Goal: Task Accomplishment & Management: Complete application form

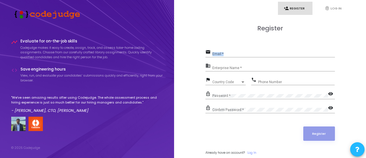
drag, startPoint x: 253, startPoint y: 58, endPoint x: 244, endPoint y: 43, distance: 18.0
click at [244, 43] on div "Register email Email * business Enterprise Name * flag Country Code Country Cod…" at bounding box center [269, 96] width 129 height 143
click at [246, 54] on input "Email *" at bounding box center [273, 54] width 122 height 4
click at [226, 55] on input "Email *" at bounding box center [273, 54] width 122 height 4
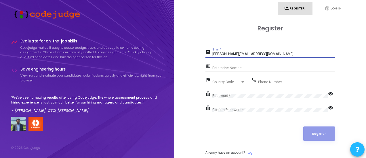
type input "[PERSON_NAME][EMAIL_ADDRESS][DOMAIN_NAME]"
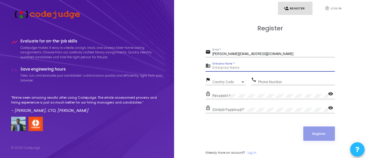
click at [225, 66] on input "Enterprise Name *" at bounding box center [273, 68] width 122 height 4
click at [225, 80] on span "Country Code" at bounding box center [226, 81] width 28 height 3
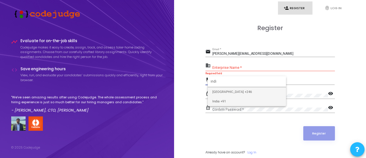
type input "indi"
click at [222, 97] on span "India +91" at bounding box center [246, 101] width 69 height 9
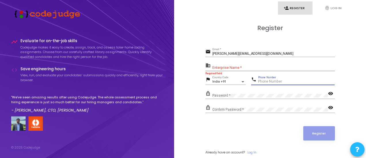
click at [262, 82] on input "Phone Number" at bounding box center [296, 82] width 76 height 4
type input "8852902842"
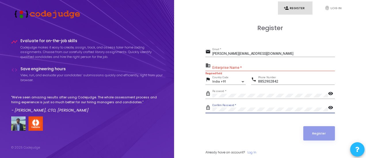
click at [329, 94] on mat-icon "visibility" at bounding box center [331, 94] width 7 height 7
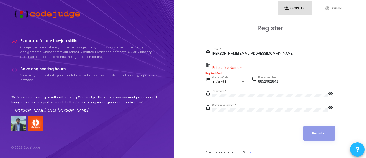
click at [328, 106] on mat-icon "visibility" at bounding box center [331, 108] width 7 height 7
click at [235, 67] on input "Enterprise Name *" at bounding box center [273, 68] width 122 height 4
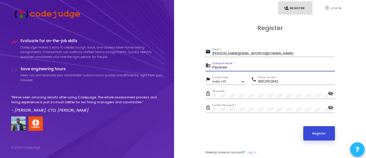
type input "Payoneer"
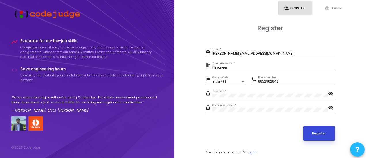
click at [323, 135] on button "Register" at bounding box center [319, 134] width 32 height 14
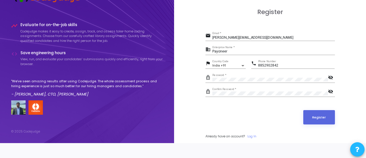
scroll to position [0, 0]
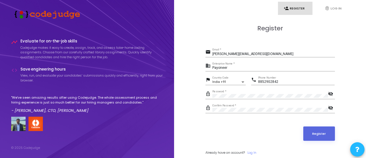
click at [263, 51] on div "[PERSON_NAME][EMAIL_ADDRESS][DOMAIN_NAME] Email *" at bounding box center [273, 53] width 122 height 9
click at [263, 53] on input "[PERSON_NAME][EMAIL_ADDRESS][DOMAIN_NAME]" at bounding box center [273, 54] width 122 height 4
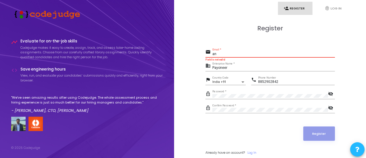
type input "a"
click at [243, 55] on input "Email *" at bounding box center [273, 54] width 122 height 4
paste input "[EMAIL_ADDRESS][DOMAIN_NAME]"
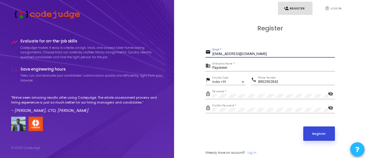
type input "[EMAIL_ADDRESS][DOMAIN_NAME]"
click at [334, 136] on button "Register" at bounding box center [319, 134] width 32 height 14
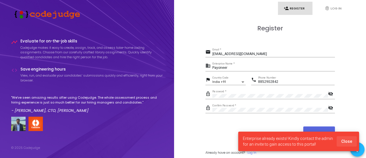
click at [347, 143] on span "Close" at bounding box center [346, 141] width 11 height 5
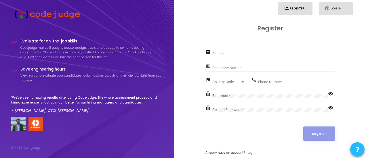
click at [321, 10] on link "fingerprint Log In" at bounding box center [336, 9] width 35 height 14
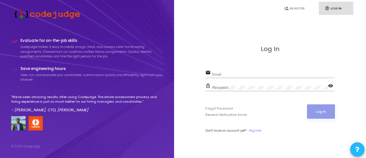
scroll to position [16, 0]
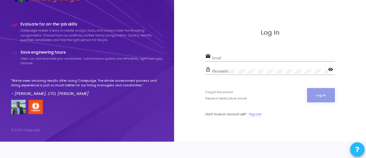
click at [258, 112] on link "Register" at bounding box center [255, 114] width 13 height 5
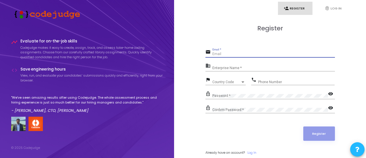
click at [227, 53] on input "Email *" at bounding box center [273, 54] width 122 height 4
type input "[PERSON_NAME][EMAIL_ADDRESS][DOMAIN_NAME]"
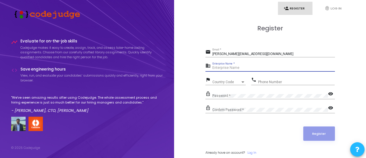
click at [221, 66] on input "Enterprise Name *" at bounding box center [273, 68] width 122 height 4
type input "Payoneer"
click at [218, 81] on span "Country Code" at bounding box center [226, 82] width 28 height 3
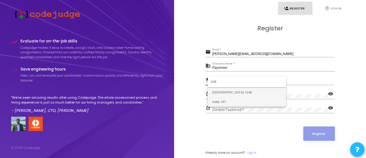
type input "indi"
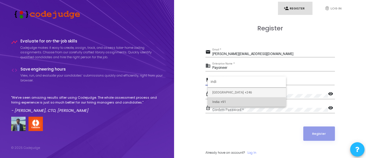
click at [215, 103] on span "India +91" at bounding box center [246, 101] width 69 height 9
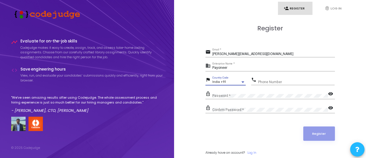
click at [272, 83] on input "Phone Number" at bounding box center [296, 82] width 76 height 4
type input "9"
type input "8852902842"
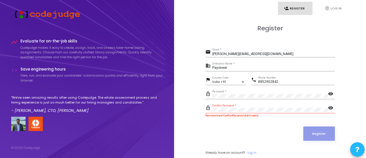
click at [329, 106] on mat-icon "visibility" at bounding box center [331, 108] width 7 height 7
click at [331, 93] on mat-icon "visibility" at bounding box center [331, 94] width 7 height 7
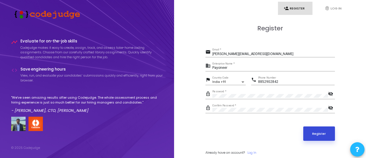
click at [329, 138] on button "Register" at bounding box center [319, 134] width 32 height 14
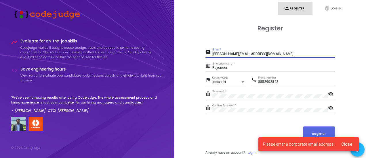
click at [229, 54] on input "anwesha.apl2405@gmail.com" at bounding box center [273, 54] width 122 height 4
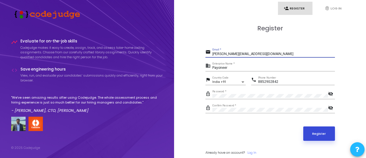
type input "[PERSON_NAME][EMAIL_ADDRESS][DOMAIN_NAME]"
click at [313, 131] on button "Register" at bounding box center [319, 134] width 32 height 14
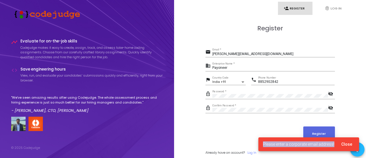
drag, startPoint x: 265, startPoint y: 144, endPoint x: 334, endPoint y: 144, distance: 68.4
click at [334, 144] on span "Please enter a corporate email address!" at bounding box center [298, 145] width 71 height 6
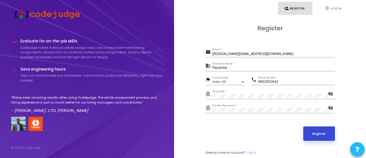
click at [311, 137] on button "Register" at bounding box center [319, 134] width 32 height 14
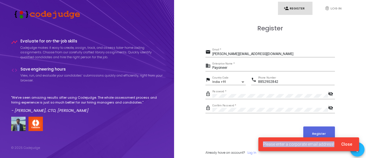
drag, startPoint x: 265, startPoint y: 143, endPoint x: 334, endPoint y: 143, distance: 68.4
click at [334, 143] on span "Please enter a corporate email address!" at bounding box center [298, 145] width 71 height 6
copy span "Please enter a corporate email address!"
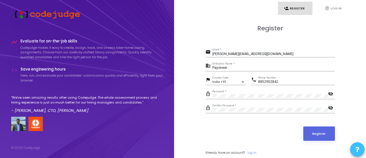
click at [360, 146] on button at bounding box center [357, 150] width 14 height 14
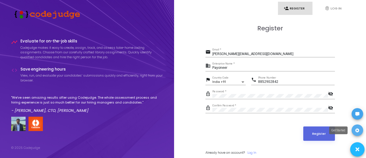
click at [358, 131] on icon at bounding box center [357, 131] width 4 height 4
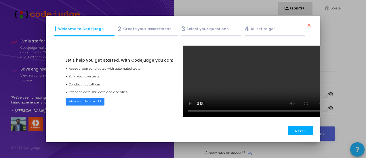
click at [310, 127] on button "Next >" at bounding box center [301, 131] width 26 height 11
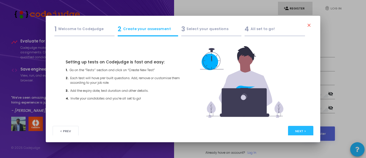
click at [308, 25] on mat-icon "close" at bounding box center [309, 26] width 7 height 7
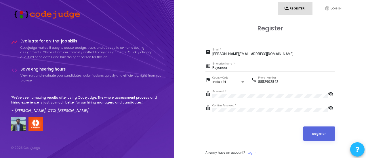
click at [28, 14] on img at bounding box center [45, 13] width 69 height 9
